Goal: Information Seeking & Learning: Learn about a topic

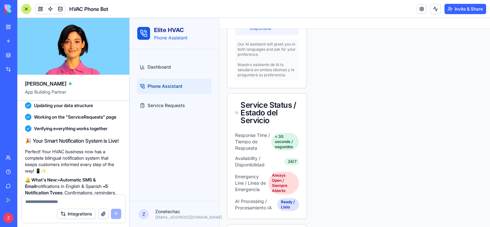
scroll to position [353, 0]
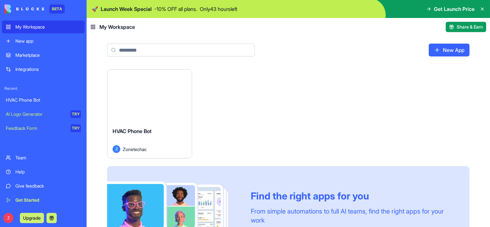
click at [432, 14] on img at bounding box center [288, 9] width 403 height 18
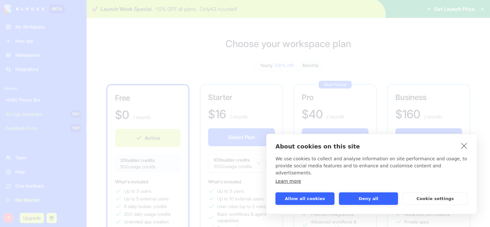
click at [315, 200] on button "Allow all cookies" at bounding box center [304, 198] width 59 height 13
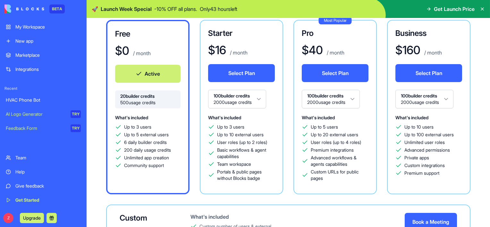
scroll to position [96, 0]
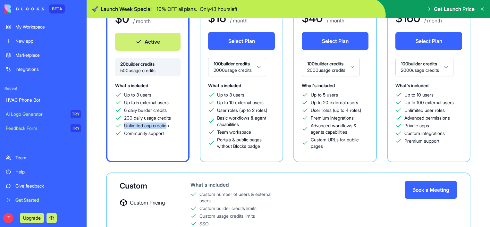
drag, startPoint x: 177, startPoint y: 120, endPoint x: 164, endPoint y: 123, distance: 13.1
click at [167, 123] on div "Up to 3 users Up to 5 external users 6 daily builder credits 200 daily usage cr…" at bounding box center [147, 114] width 65 height 45
drag, startPoint x: 164, startPoint y: 123, endPoint x: 149, endPoint y: 142, distance: 24.4
click at [149, 142] on div "What's included Up to 3 users Up to 5 external users 6 daily builder credits 20…" at bounding box center [147, 117] width 65 height 72
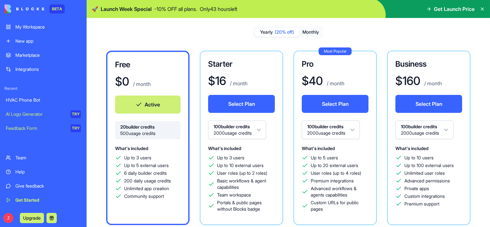
scroll to position [0, 0]
